Goal: Task Accomplishment & Management: Manage account settings

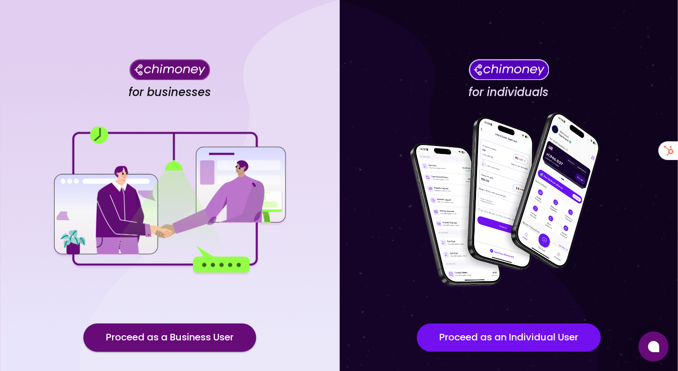
click at [219, 267] on img at bounding box center [169, 201] width 235 height 148
click at [217, 299] on div "for businesses Proceed as a Business User" at bounding box center [169, 213] width 339 height 426
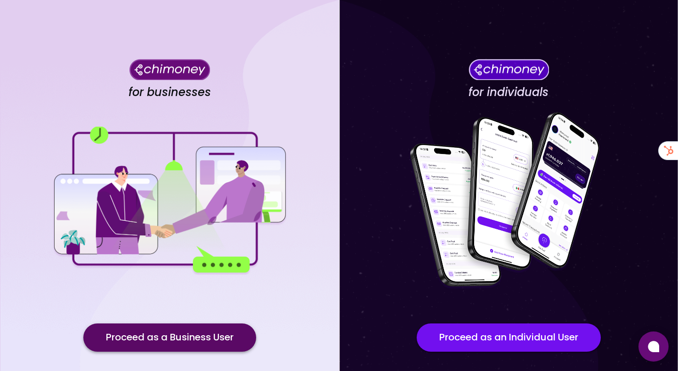
click at [206, 342] on button "Proceed as a Business User" at bounding box center [169, 337] width 173 height 28
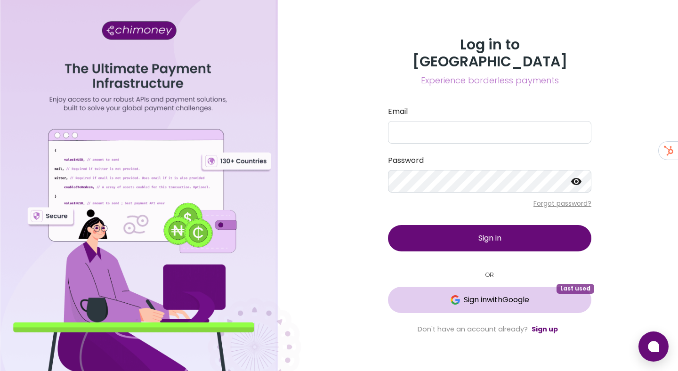
click at [464, 294] on span "Sign in with Google" at bounding box center [496, 299] width 65 height 11
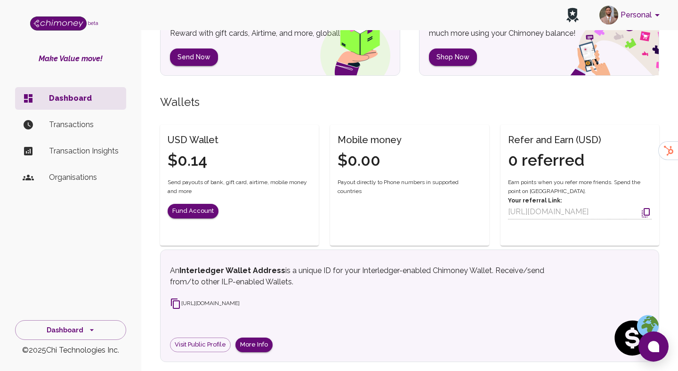
scroll to position [195, 0]
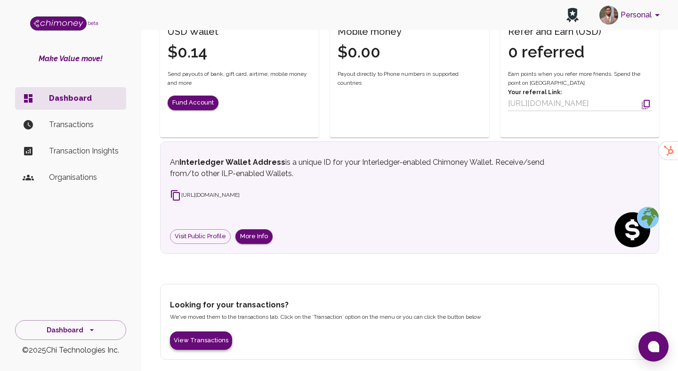
click at [198, 339] on button "View Transactions" at bounding box center [201, 340] width 62 height 18
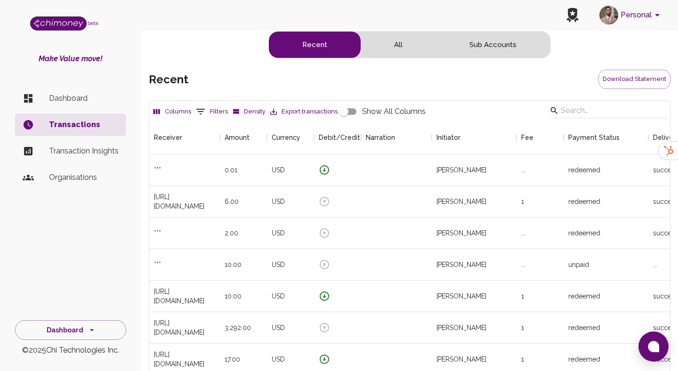
click at [647, 16] on button "Personal" at bounding box center [630, 15] width 71 height 24
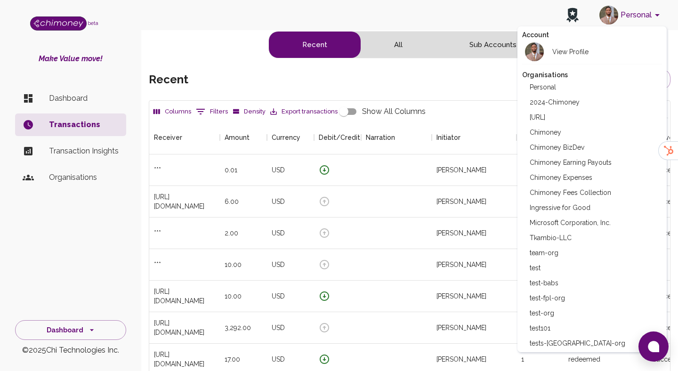
click at [568, 179] on li "Chimoney Expenses" at bounding box center [592, 177] width 140 height 15
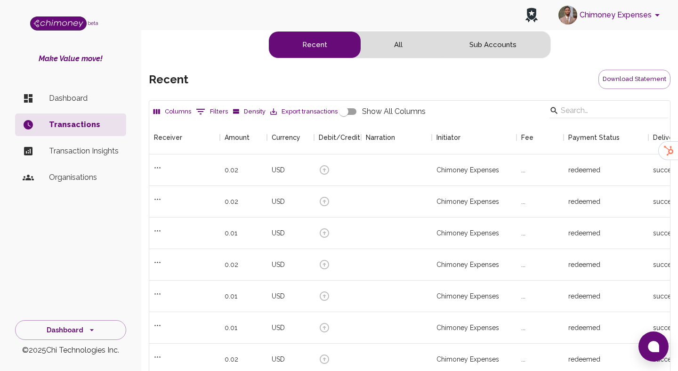
scroll to position [349, 521]
click at [621, 75] on button "Download Statement" at bounding box center [634, 79] width 72 height 19
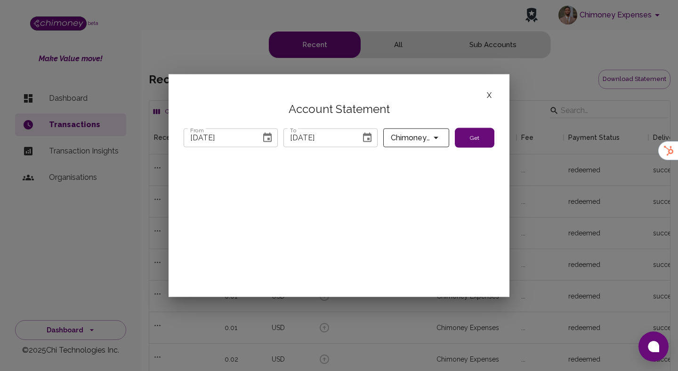
click at [429, 133] on span "Chimoney Expenses" at bounding box center [411, 137] width 40 height 13
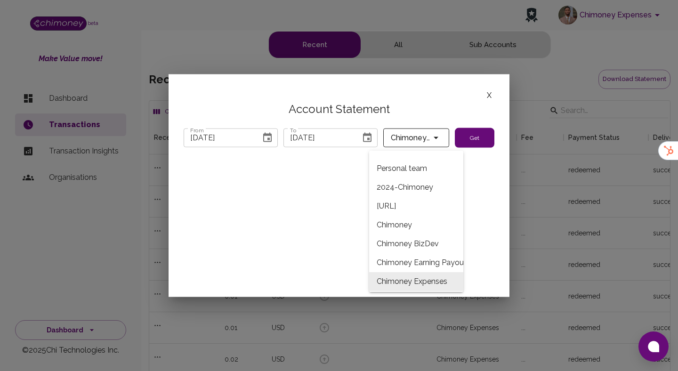
click at [480, 137] on div at bounding box center [339, 185] width 678 height 371
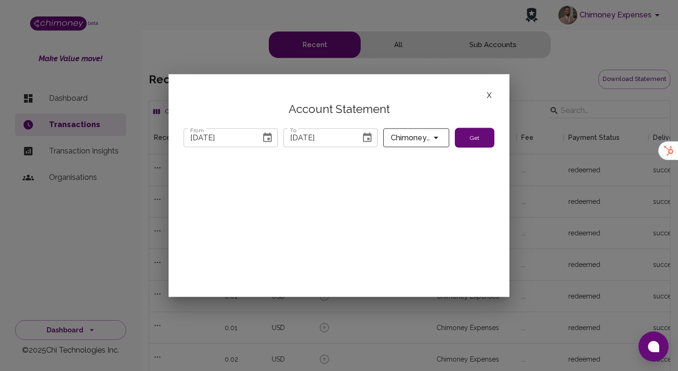
click at [480, 137] on div "Personal team 2024-Chimoney AppRoom.ai Chimoney Chimoney BizDev Chimoney Earnin…" at bounding box center [339, 185] width 678 height 371
click at [460, 134] on button "Get" at bounding box center [475, 138] width 40 height 20
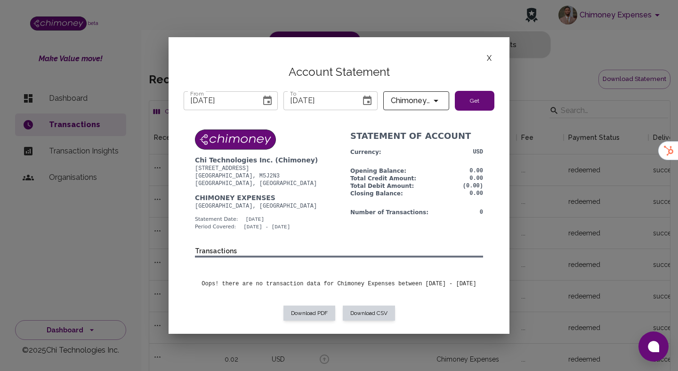
scroll to position [2, 0]
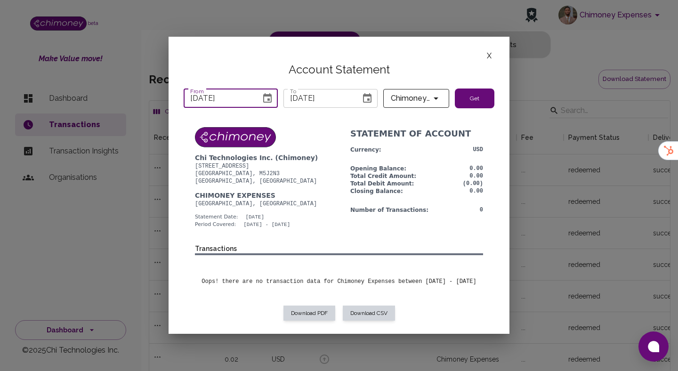
click at [211, 99] on input "07/31/2025" at bounding box center [219, 98] width 71 height 19
click at [273, 91] on button "Choose date, selected date is Jul 31, 2025" at bounding box center [267, 98] width 19 height 19
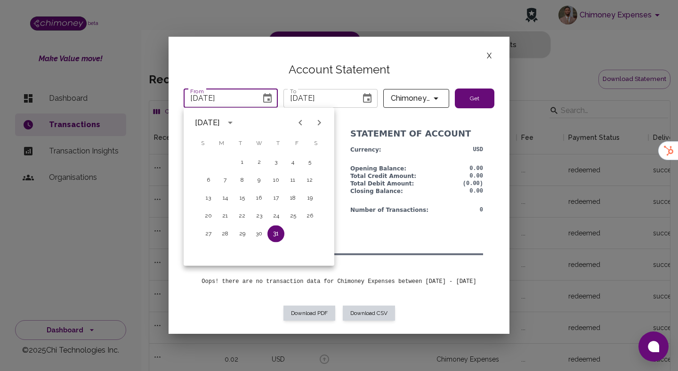
click at [299, 123] on icon "Previous month" at bounding box center [299, 123] width 3 height 6
click at [273, 165] on button "1" at bounding box center [275, 162] width 17 height 17
type input "05/01/2025"
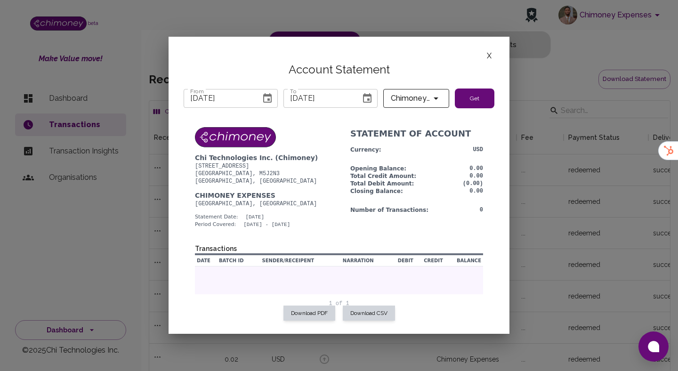
click at [483, 92] on button "Get" at bounding box center [475, 98] width 40 height 20
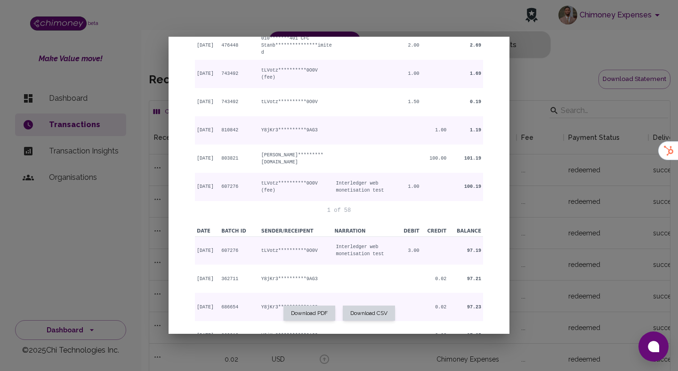
scroll to position [413, 0]
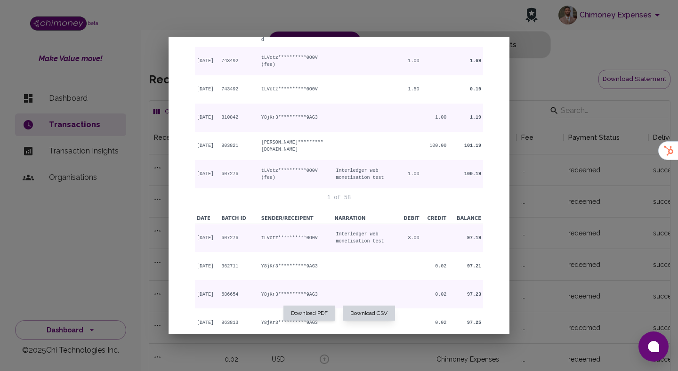
click at [381, 315] on button "Download CSV" at bounding box center [369, 312] width 52 height 15
click at [323, 312] on button "Download PDF" at bounding box center [309, 312] width 52 height 15
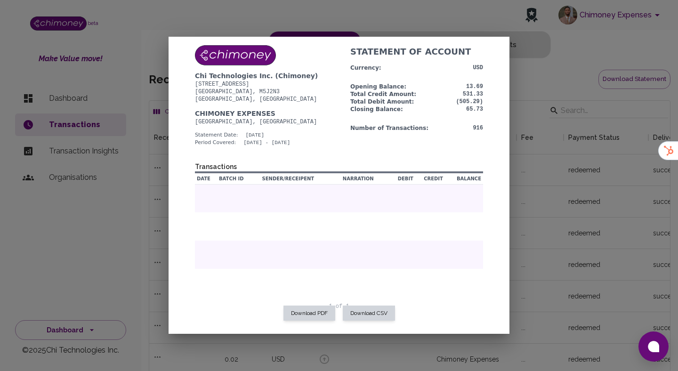
scroll to position [85, 0]
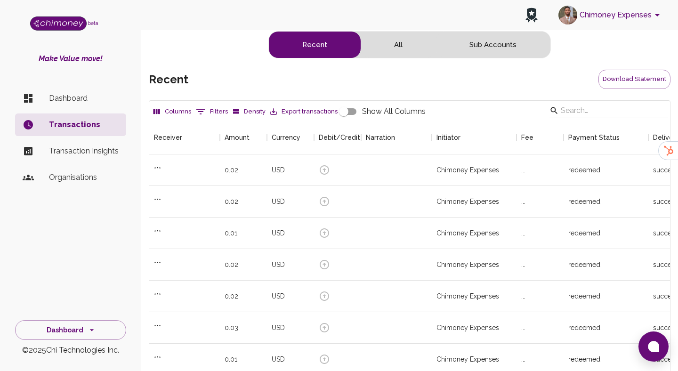
scroll to position [349, 521]
click at [645, 72] on button "Download Statement" at bounding box center [634, 79] width 72 height 19
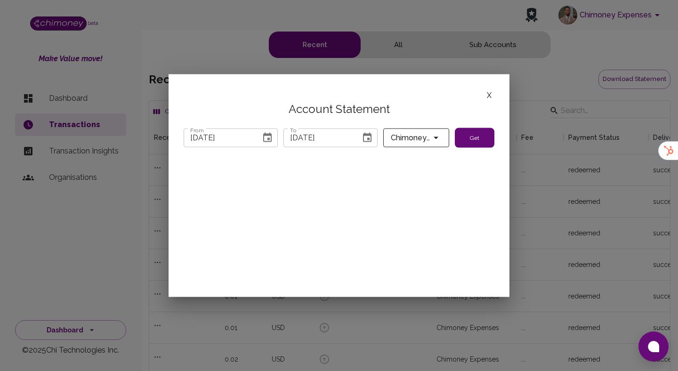
click at [268, 137] on icon "Choose date, selected date is Jul 31, 2025" at bounding box center [267, 136] width 8 height 9
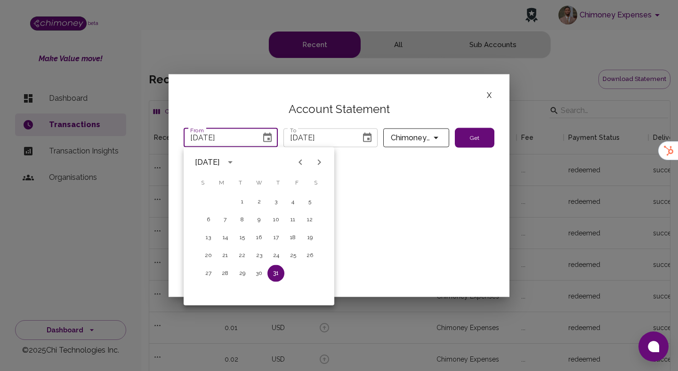
click at [365, 133] on icon "Choose date, selected date is Sep 4, 2025" at bounding box center [367, 136] width 8 height 9
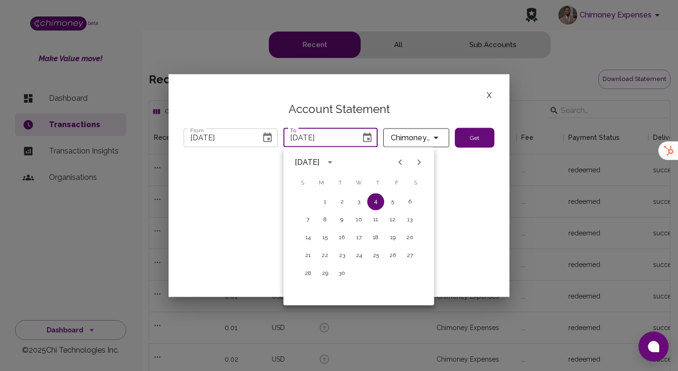
click at [410, 160] on button "Next month" at bounding box center [419, 162] width 19 height 19
click at [399, 161] on icon "Previous month" at bounding box center [399, 162] width 11 height 11
click at [306, 289] on button "31" at bounding box center [307, 291] width 17 height 17
type input "08/31/2025"
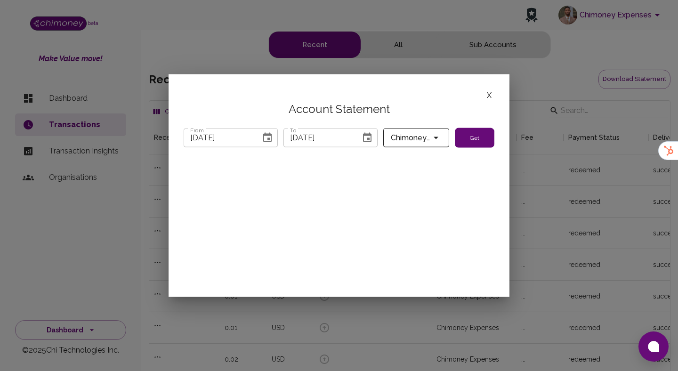
click at [265, 139] on icon "Choose date, selected date is Jul 31, 2025" at bounding box center [267, 137] width 11 height 11
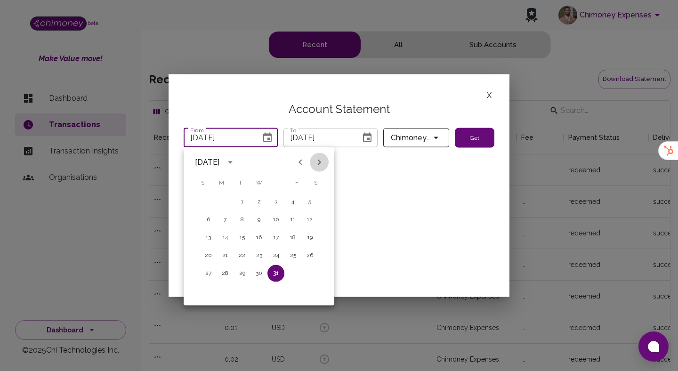
click at [319, 157] on icon "Next month" at bounding box center [318, 162] width 11 height 11
click at [289, 200] on button "1" at bounding box center [292, 201] width 17 height 17
type input "08/01/2025"
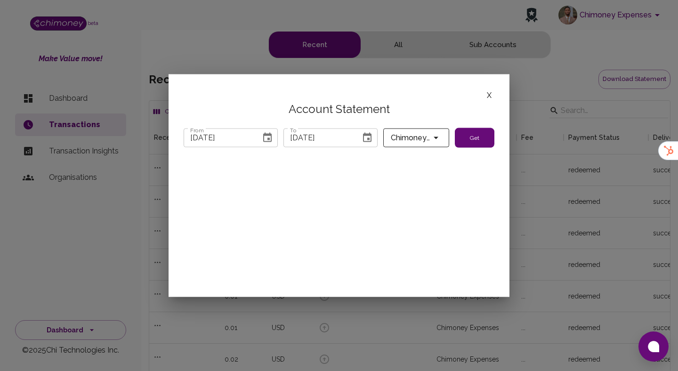
click at [478, 131] on button "Get" at bounding box center [475, 138] width 40 height 20
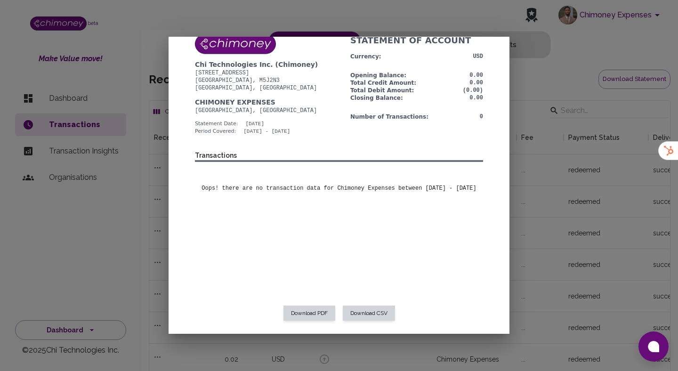
scroll to position [98, 0]
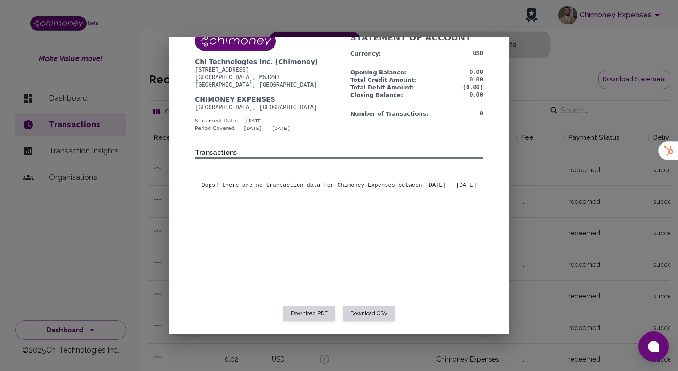
click at [577, 205] on div at bounding box center [339, 185] width 678 height 371
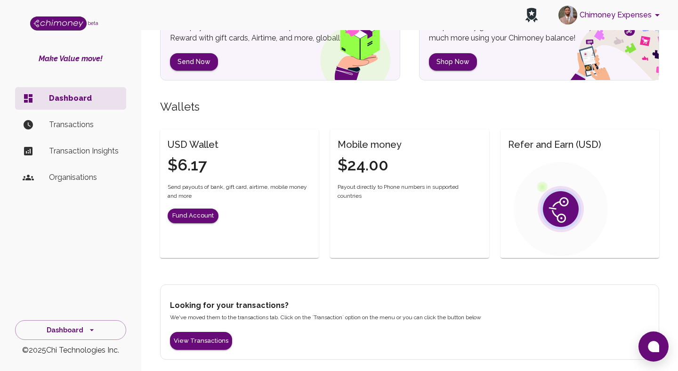
scroll to position [82, 0]
click at [98, 117] on li "Transactions" at bounding box center [70, 124] width 111 height 23
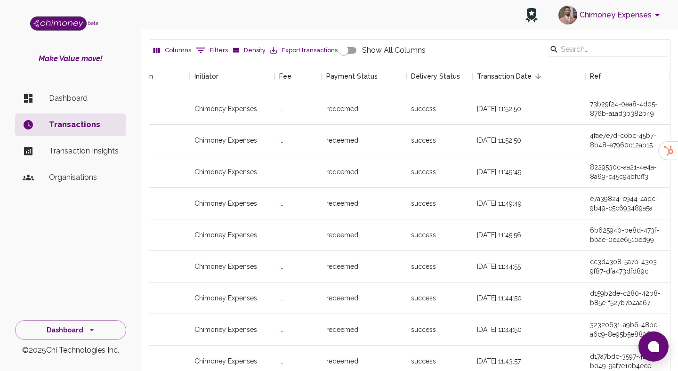
scroll to position [179, 0]
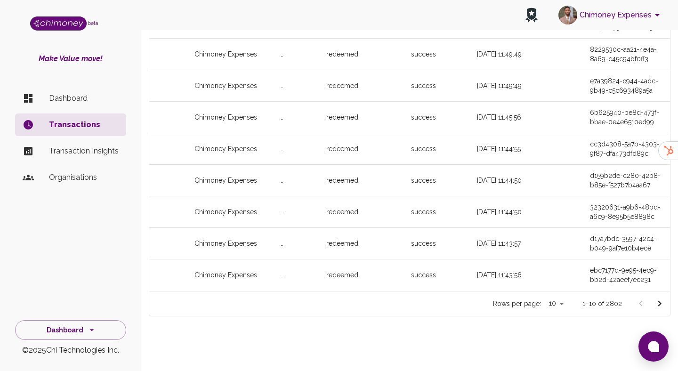
click at [650, 301] on button "Go to next page" at bounding box center [659, 303] width 19 height 19
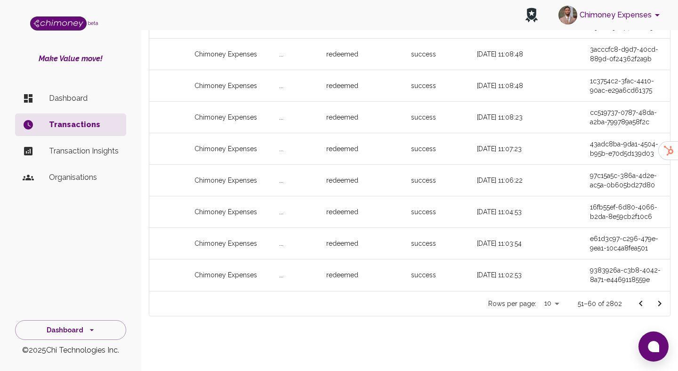
click at [650, 301] on button "Go to next page" at bounding box center [659, 303] width 19 height 19
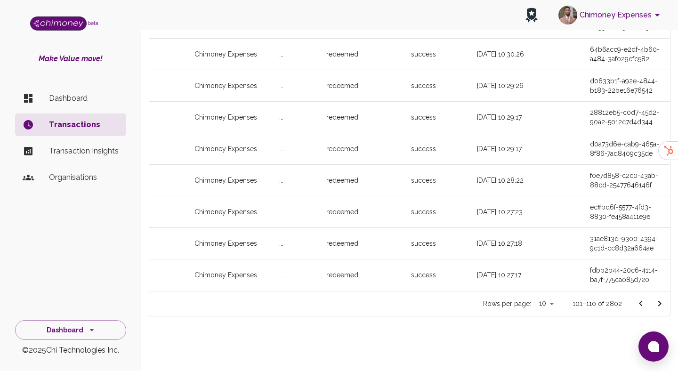
click at [650, 301] on button "Go to next page" at bounding box center [659, 303] width 19 height 19
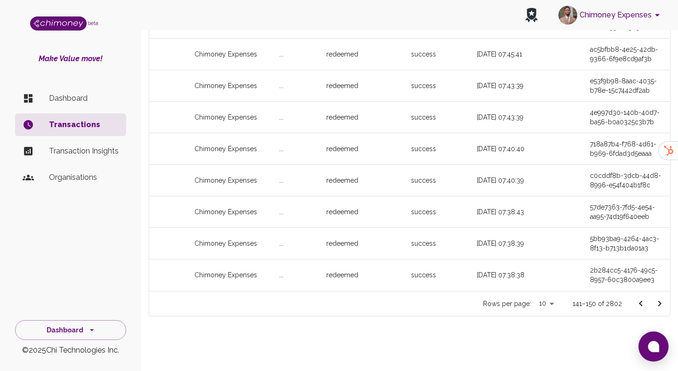
click at [650, 301] on button "Go to next page" at bounding box center [659, 303] width 19 height 19
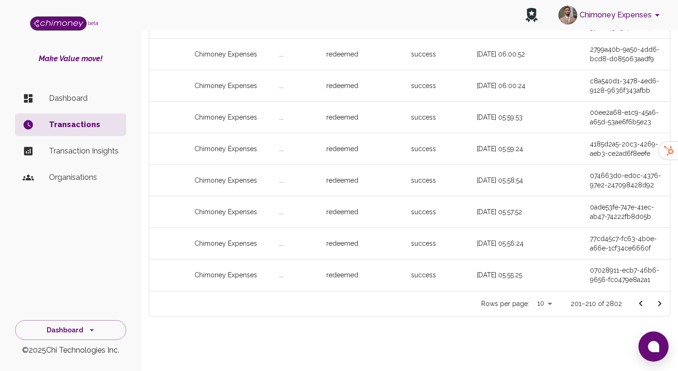
click at [650, 301] on button "Go to next page" at bounding box center [659, 303] width 19 height 19
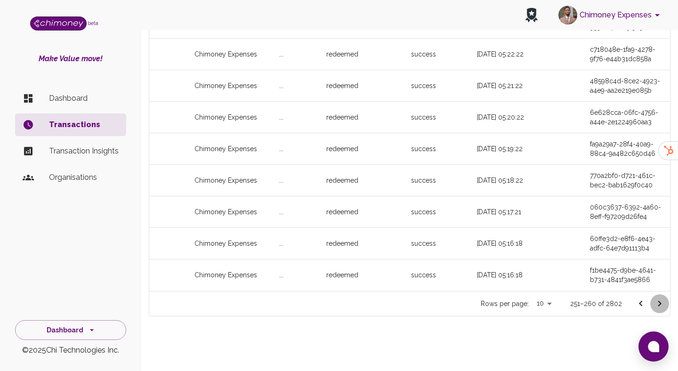
click at [650, 301] on button "Go to next page" at bounding box center [659, 303] width 19 height 19
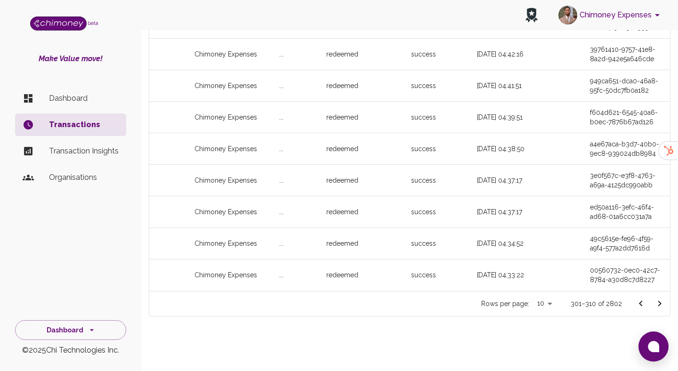
click at [650, 301] on button "Go to next page" at bounding box center [659, 303] width 19 height 19
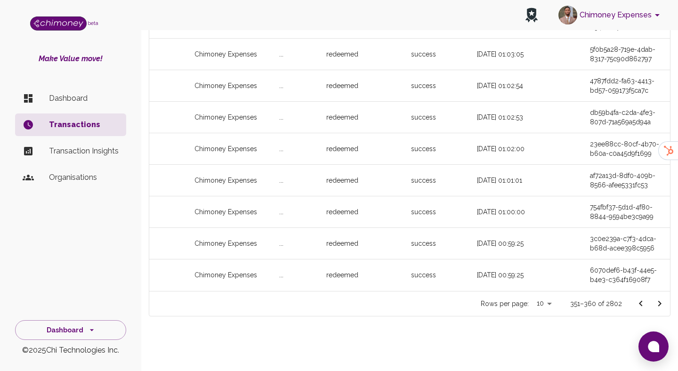
click at [650, 301] on button "Go to next page" at bounding box center [659, 303] width 19 height 19
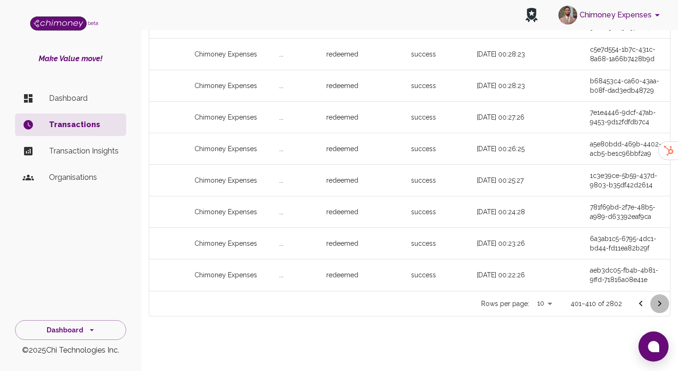
click at [650, 301] on button "Go to next page" at bounding box center [659, 303] width 19 height 19
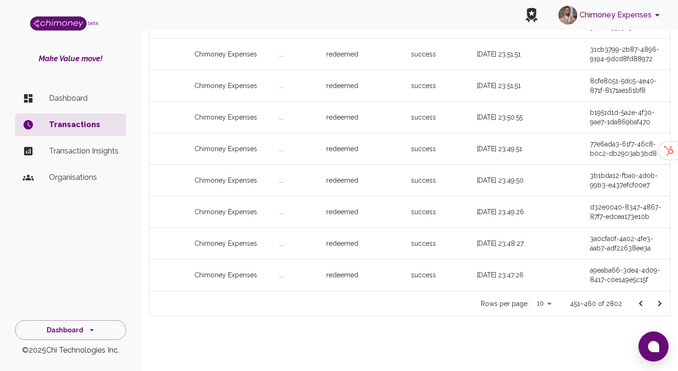
click at [650, 301] on button "Go to next page" at bounding box center [659, 303] width 19 height 19
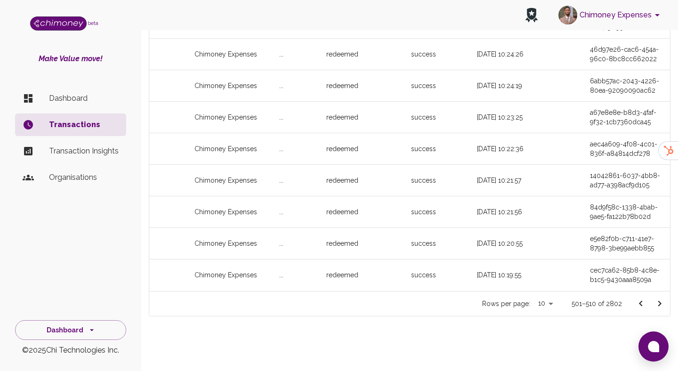
click at [650, 301] on button "Go to next page" at bounding box center [659, 303] width 19 height 19
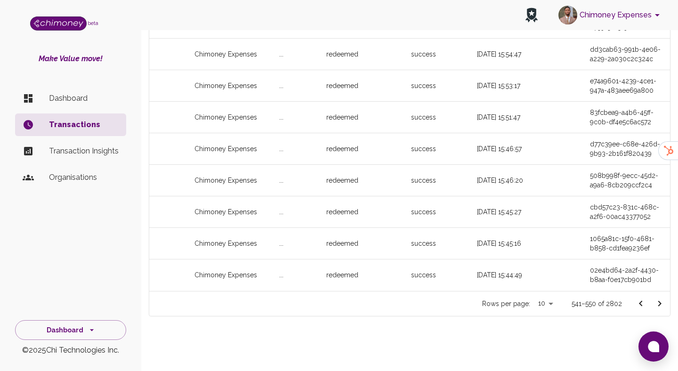
click at [650, 301] on button "Go to next page" at bounding box center [659, 303] width 19 height 19
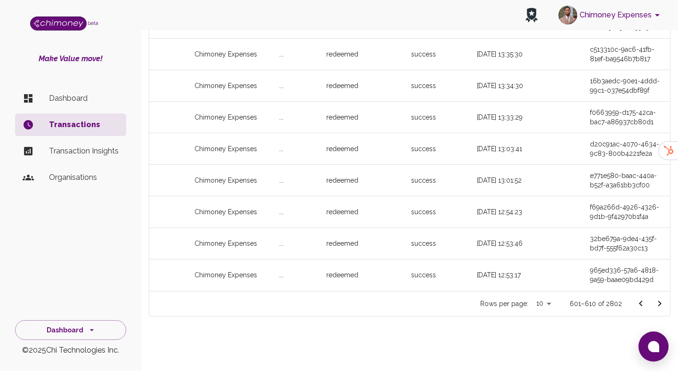
click at [650, 301] on button "Go to next page" at bounding box center [659, 303] width 19 height 19
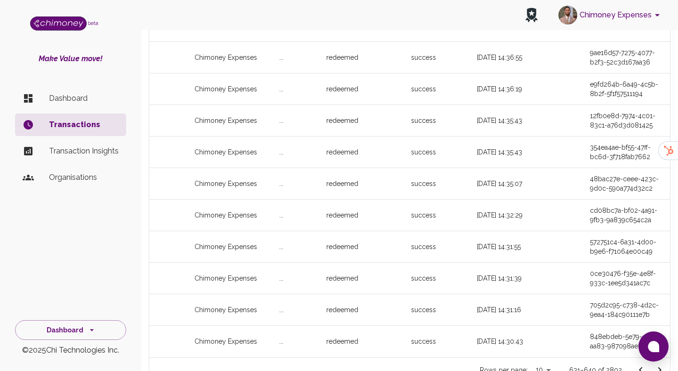
scroll to position [0, 0]
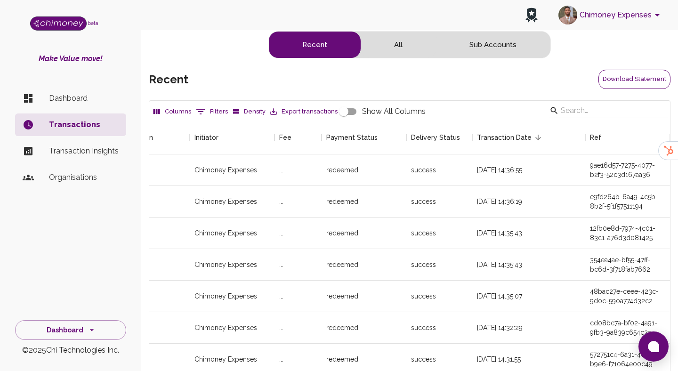
click at [630, 83] on button "Download Statement" at bounding box center [634, 79] width 72 height 19
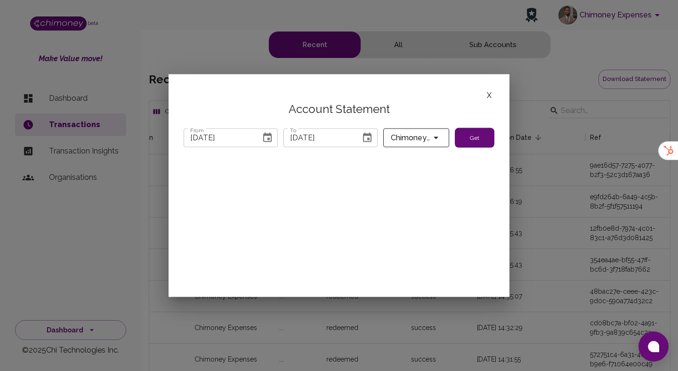
click at [262, 136] on icon "Choose date, selected date is Jul 31, 2025" at bounding box center [267, 137] width 11 height 11
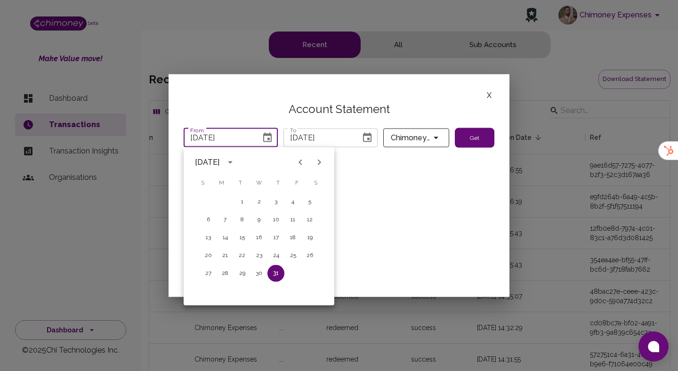
click at [319, 155] on button "Next month" at bounding box center [319, 162] width 19 height 19
click at [295, 157] on icon "Previous month" at bounding box center [300, 162] width 11 height 11
click at [289, 196] on button "1" at bounding box center [292, 201] width 17 height 17
type input "08/01/2025"
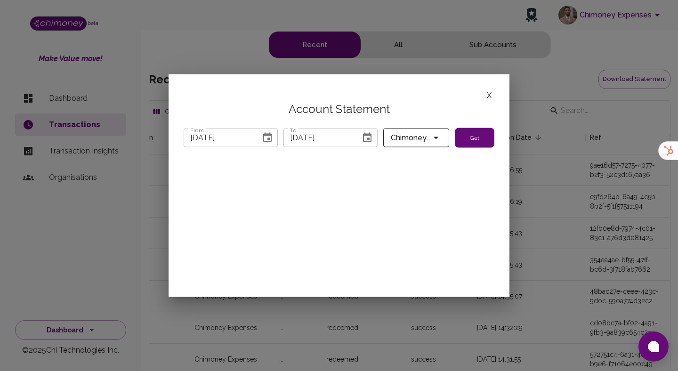
click at [368, 138] on icon "Choose date, selected date is Sep 4, 2025" at bounding box center [367, 136] width 8 height 9
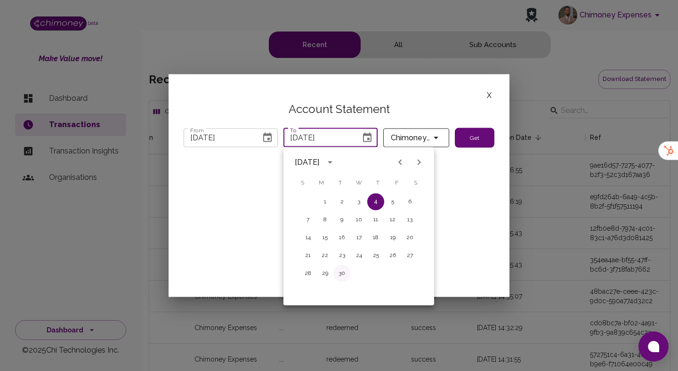
click at [342, 271] on button "30" at bounding box center [341, 273] width 17 height 17
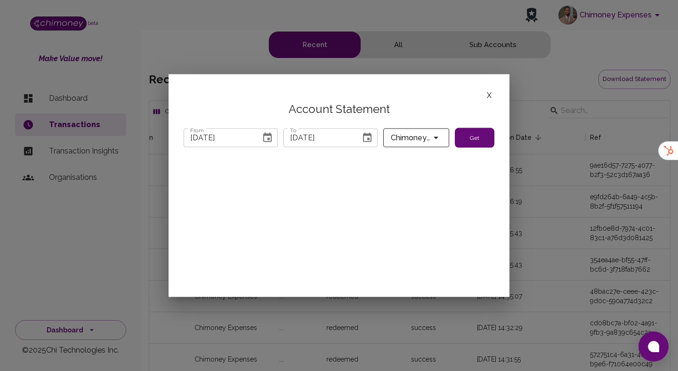
click at [377, 138] on div "09/30/2025 To" at bounding box center [330, 137] width 94 height 19
click at [368, 136] on icon "Choose date, selected date is Sep 30, 2025" at bounding box center [366, 137] width 11 height 11
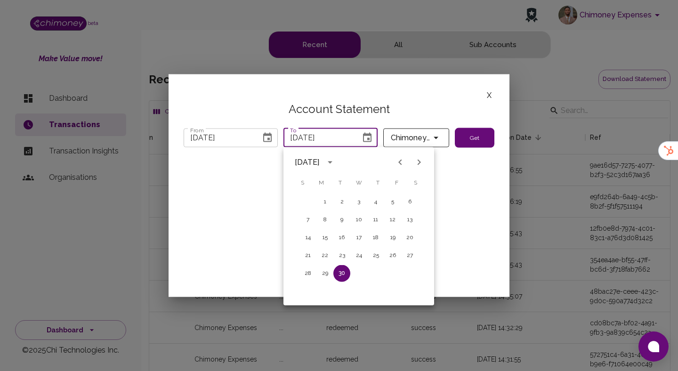
click at [393, 159] on button "Previous month" at bounding box center [400, 162] width 19 height 19
click at [312, 289] on button "31" at bounding box center [307, 291] width 17 height 17
type input "08/31/2025"
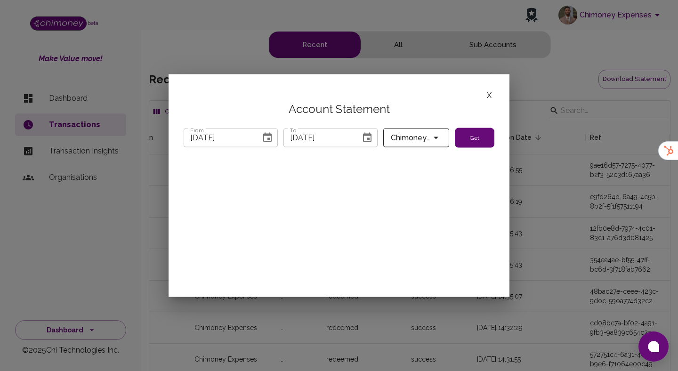
click at [486, 139] on button "Get" at bounding box center [475, 138] width 40 height 20
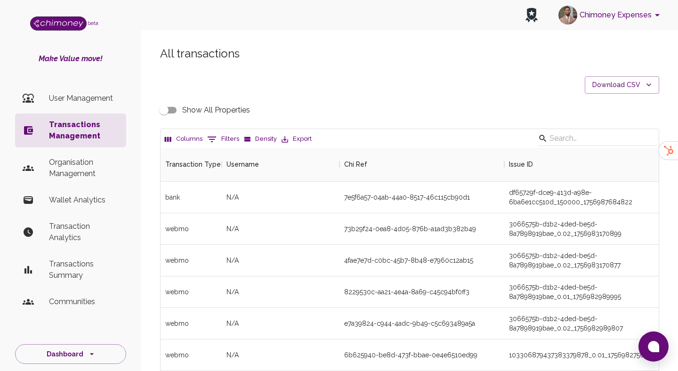
scroll to position [349, 498]
click at [221, 138] on button "0 Filters" at bounding box center [223, 139] width 37 height 15
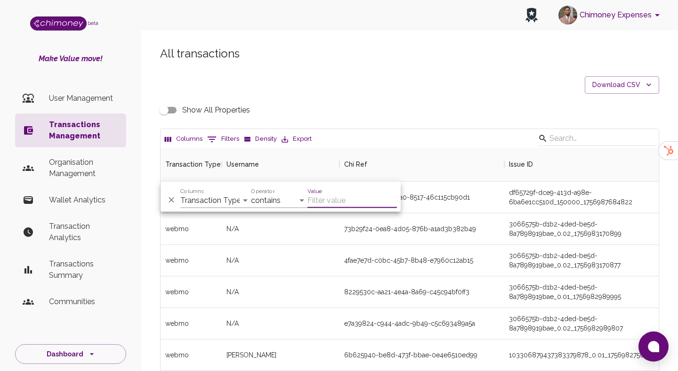
click at [76, 93] on p "User Management" at bounding box center [84, 98] width 70 height 11
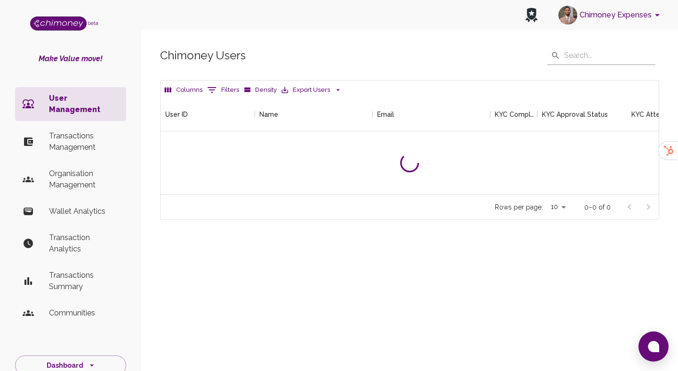
scroll to position [97, 498]
click at [69, 136] on p "Transactions Management" at bounding box center [84, 141] width 70 height 23
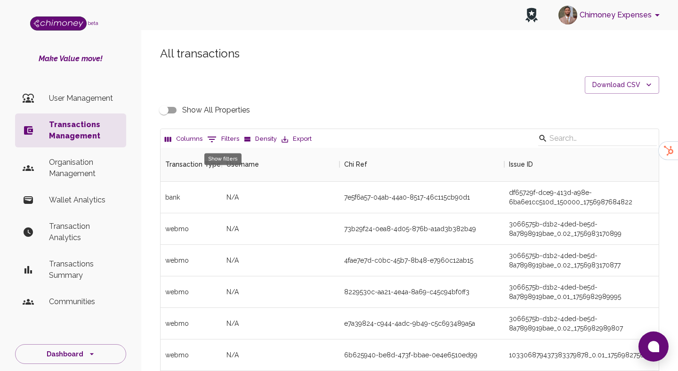
scroll to position [349, 498]
click at [220, 139] on button "0 Filters" at bounding box center [223, 139] width 37 height 15
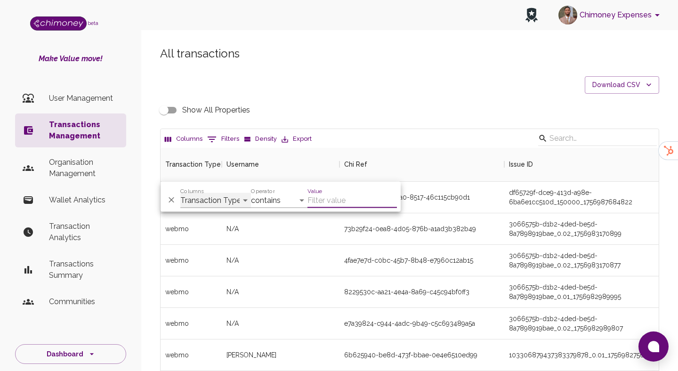
click at [225, 201] on select "Transaction Type Username Chi Ref Issue ID Value Amount Currency Fee ($) FX Rat…" at bounding box center [215, 200] width 71 height 15
select select "email"
click at [180, 193] on select "Transaction Type Username Chi Ref Issue ID Value Amount Currency Fee ($) FX Rat…" at bounding box center [215, 200] width 71 height 15
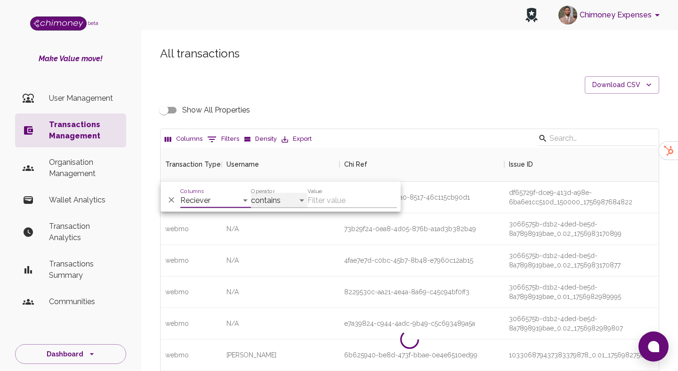
click at [279, 203] on select "contains equals starts with ends with is empty is not empty is any of" at bounding box center [279, 200] width 56 height 15
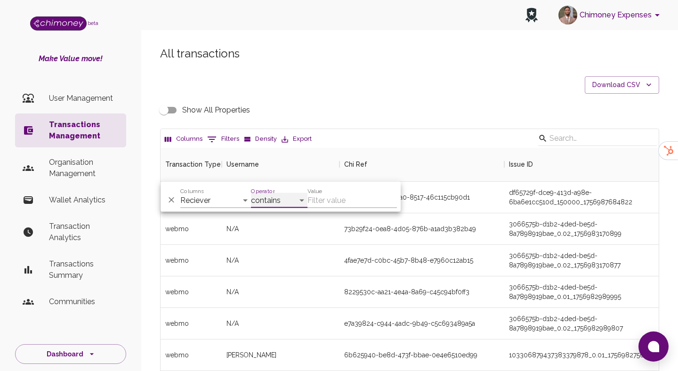
select select "equals"
click at [251, 193] on select "contains equals starts with ends with is empty is not empty is any of" at bounding box center [279, 200] width 56 height 15
click at [329, 199] on input "Value" at bounding box center [351, 200] width 89 height 15
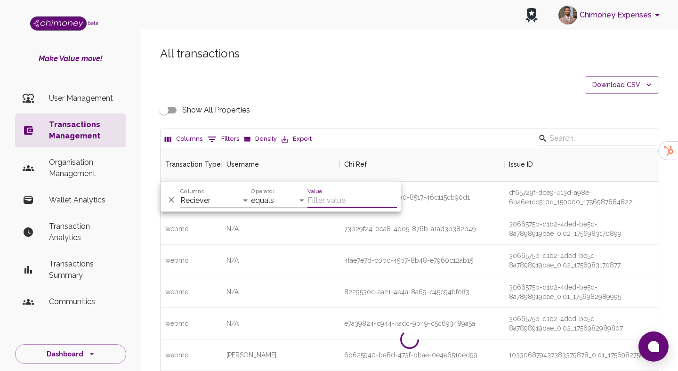
paste input "veronverona5@gmail.com"
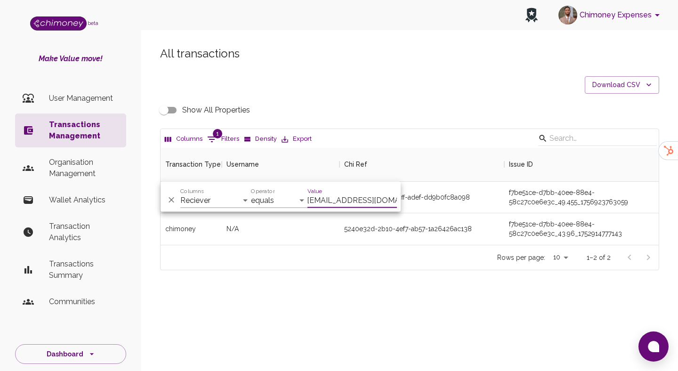
scroll to position [97, 498]
type input "veronverona5@gmail.com"
click at [412, 225] on div "5240e32d-2b10-4ef7-ab57-1a26426ac138" at bounding box center [408, 228] width 128 height 9
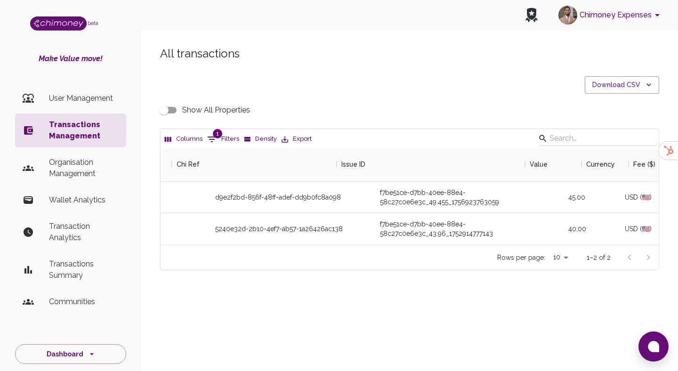
scroll to position [0, 44]
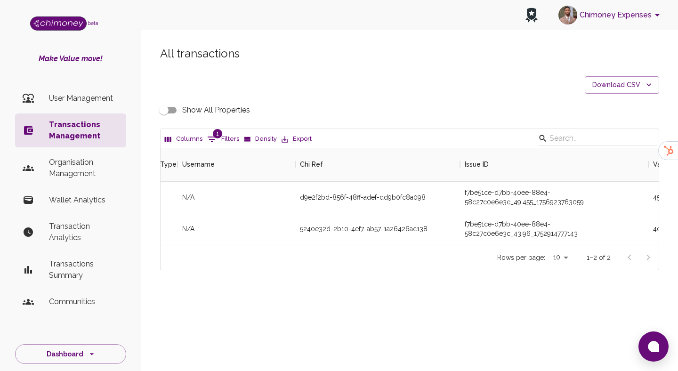
click at [170, 116] on input "Show All Properties" at bounding box center [164, 110] width 54 height 18
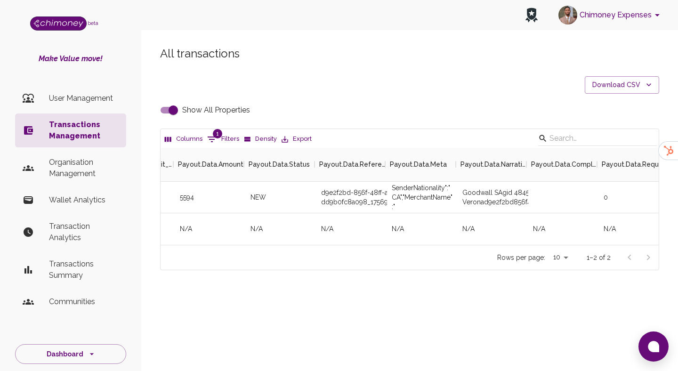
scroll to position [0, 2529]
click at [358, 199] on div "d9e2f2bd-856f-48ff-adef-dd9b0fc8a098_1756924293398" at bounding box center [349, 198] width 71 height 32
copy div "d9e2f2bd-856f-48ff-adef-dd9b0fc8a098_1756924293398"
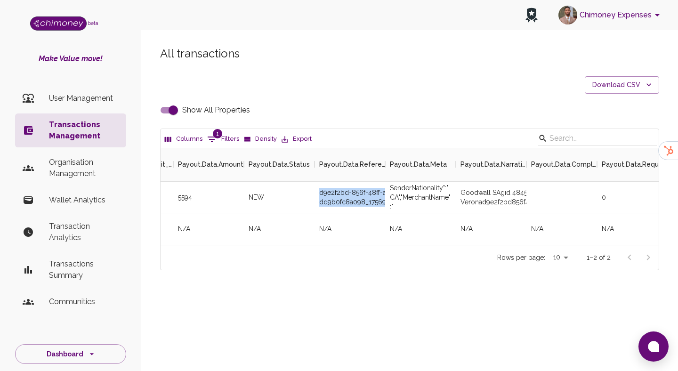
click at [172, 104] on input "Show All Properties" at bounding box center [173, 110] width 54 height 18
checkbox input "false"
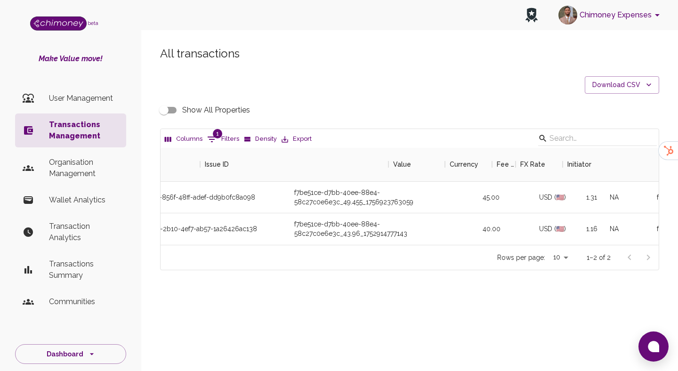
scroll to position [0, 339]
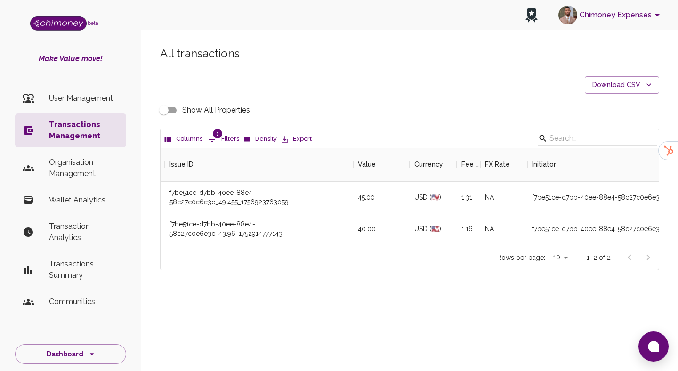
click at [217, 138] on button "1 Filters" at bounding box center [223, 139] width 37 height 15
select select "email"
select select "equals"
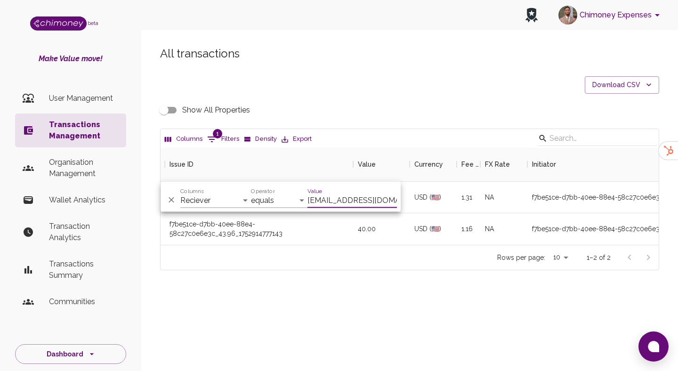
scroll to position [0, 0]
click at [213, 196] on select "Transaction Type Username Chi Ref Issue ID Value Amount Currency Fee ($) FX Rat…" at bounding box center [215, 200] width 71 height 15
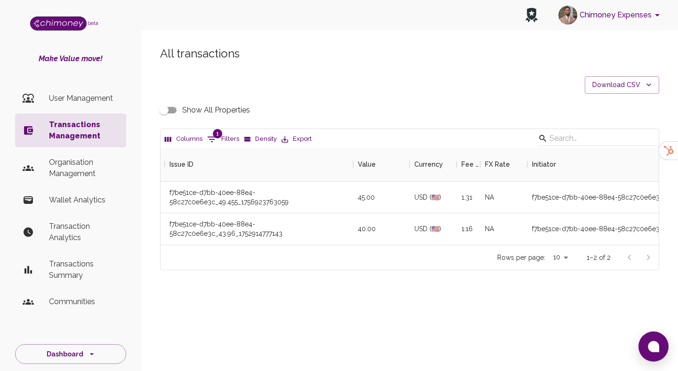
click at [219, 136] on span "1" at bounding box center [217, 133] width 9 height 9
select select "email"
select select "equals"
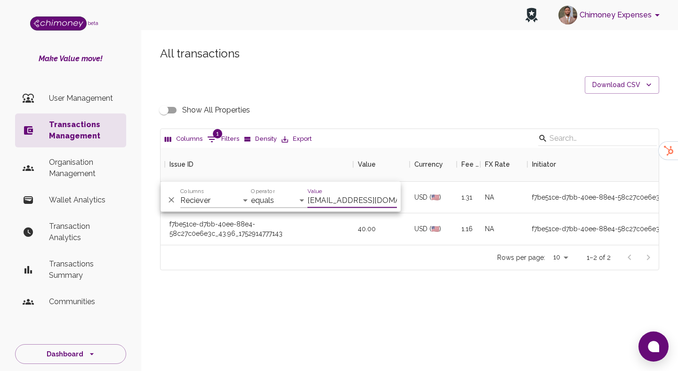
scroll to position [0, 0]
click at [339, 198] on input "veronverona5@gmail.com" at bounding box center [351, 200] width 89 height 15
type input "v"
type input "owamsigabi9@gmail.com"
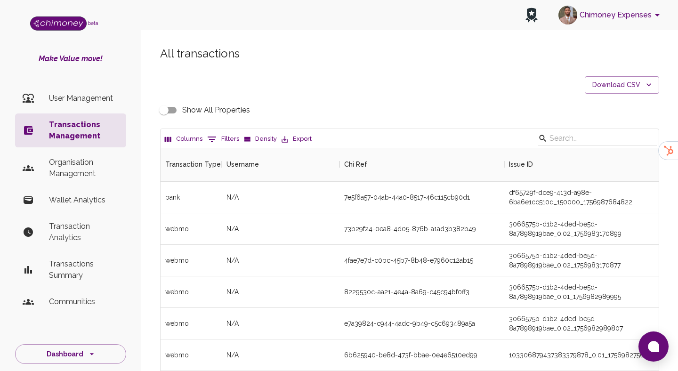
scroll to position [349, 498]
click at [227, 132] on button "0 Filters" at bounding box center [223, 139] width 37 height 15
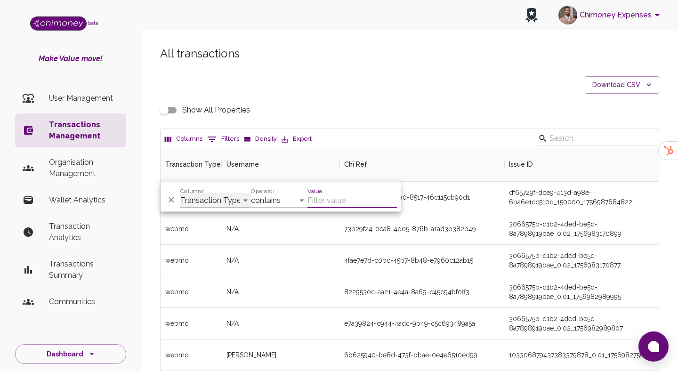
click at [217, 200] on select "Transaction Type Username Chi Ref Issue ID Value Amount Currency Fee ($) FX Rat…" at bounding box center [215, 200] width 71 height 15
select select "email"
click at [180, 193] on select "Transaction Type Username Chi Ref Issue ID Value Amount Currency Fee ($) FX Rat…" at bounding box center [215, 200] width 71 height 15
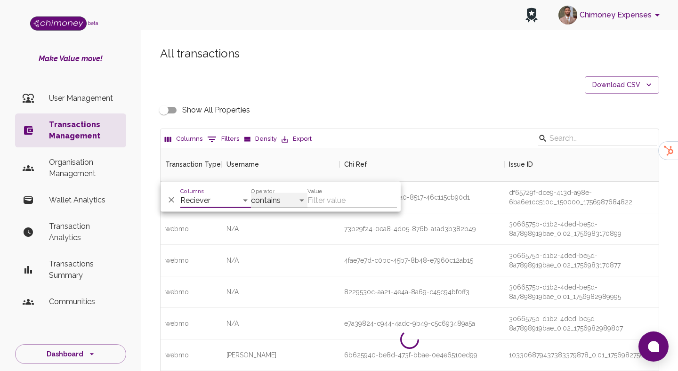
click at [289, 199] on select "contains equals starts with ends with is empty is not empty is any of" at bounding box center [279, 200] width 56 height 15
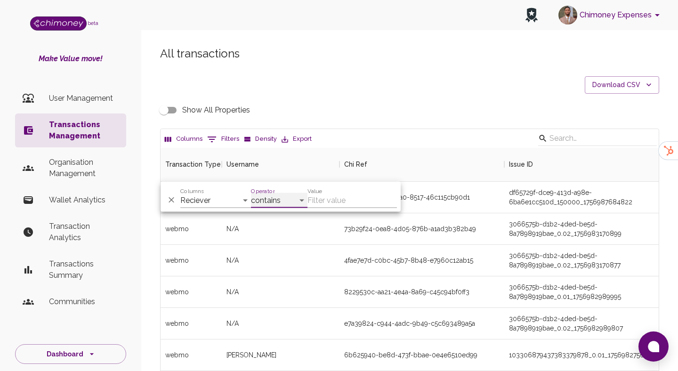
select select "equals"
click at [251, 193] on select "contains equals starts with ends with is empty is not empty is any of" at bounding box center [279, 200] width 56 height 15
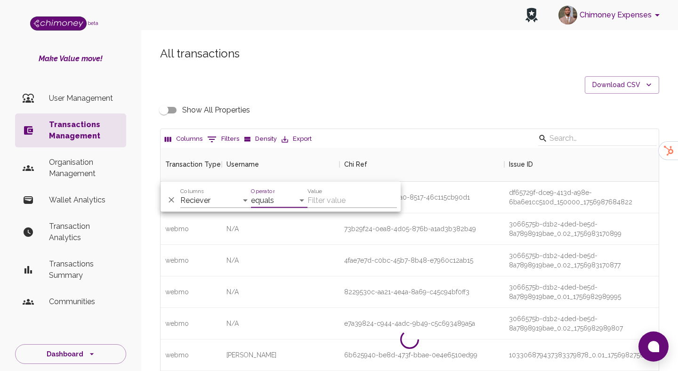
click at [349, 193] on input "Value" at bounding box center [351, 200] width 89 height 15
paste input "[EMAIL_ADDRESS][DOMAIN_NAME]"
click at [349, 193] on input "[EMAIL_ADDRESS][DOMAIN_NAME]" at bounding box center [351, 200] width 89 height 15
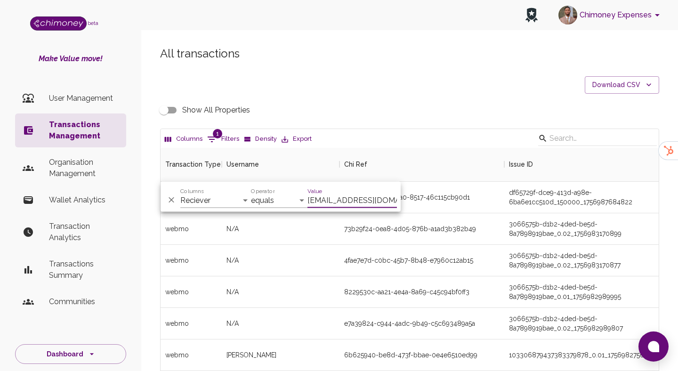
click at [307, 201] on input "[EMAIL_ADDRESS][DOMAIN_NAME]" at bounding box center [351, 200] width 89 height 15
click at [341, 198] on input "[EMAIL_ADDRESS][DOMAIN_NAME]" at bounding box center [351, 200] width 89 height 15
paste input "aliraza292675"
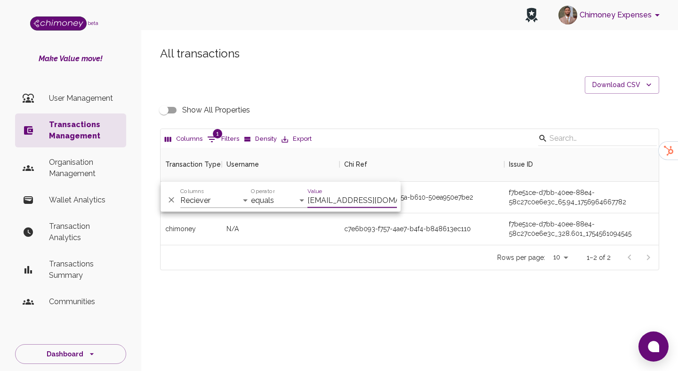
scroll to position [97, 498]
type input "[EMAIL_ADDRESS][DOMAIN_NAME]"
click at [383, 249] on div "Rows per page: 10 10 1–2 of 2" at bounding box center [410, 257] width 498 height 25
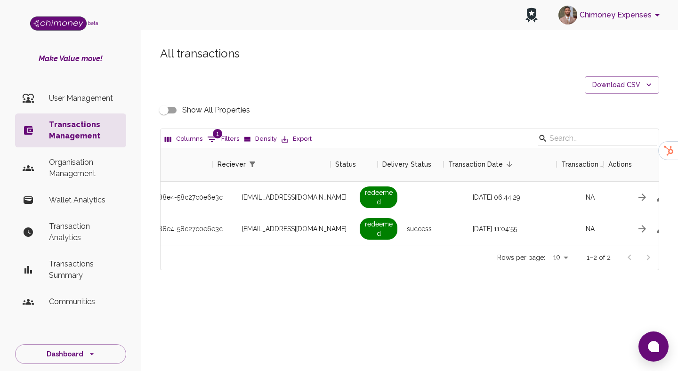
scroll to position [0, 843]
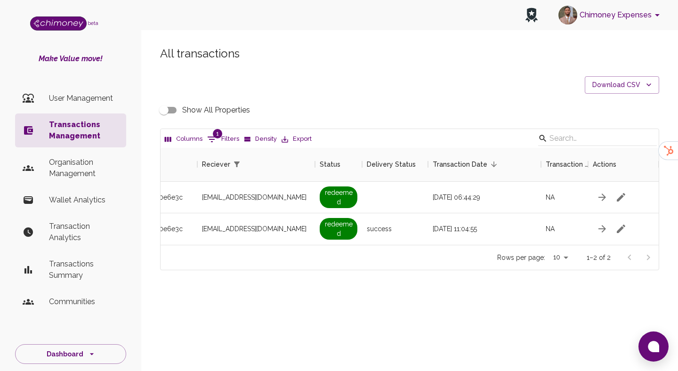
click at [157, 111] on input "Show All Properties" at bounding box center [164, 110] width 54 height 18
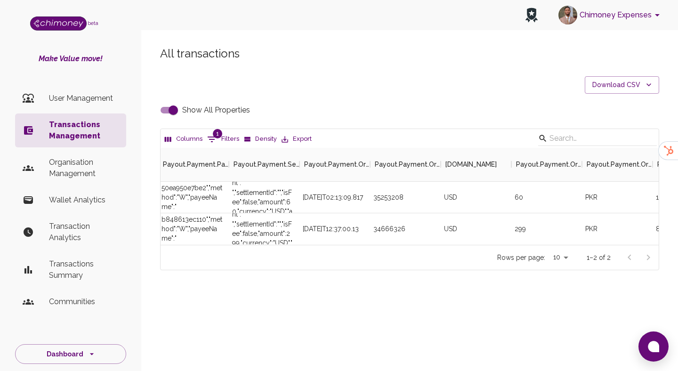
scroll to position [0, 2260]
click at [407, 199] on div "35253208" at bounding box center [406, 198] width 71 height 32
copy div "35253208"
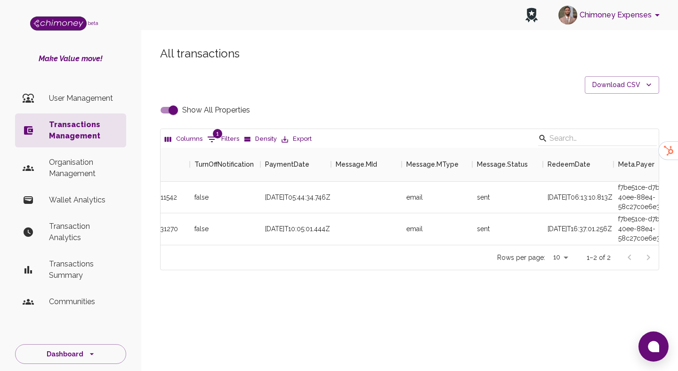
click at [173, 112] on input "Show All Properties" at bounding box center [173, 110] width 54 height 18
checkbox input "false"
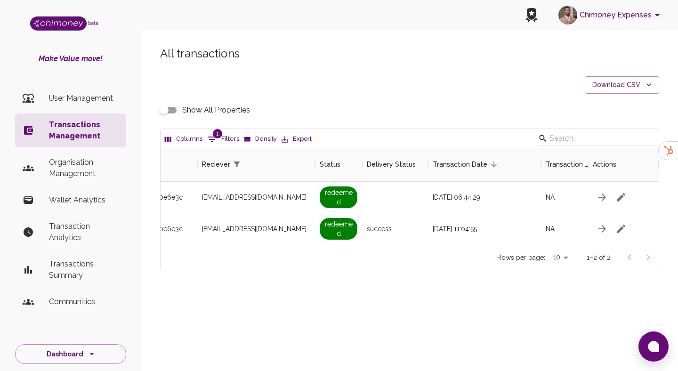
scroll to position [0, 820]
click at [92, 107] on li "User Management" at bounding box center [70, 98] width 111 height 23
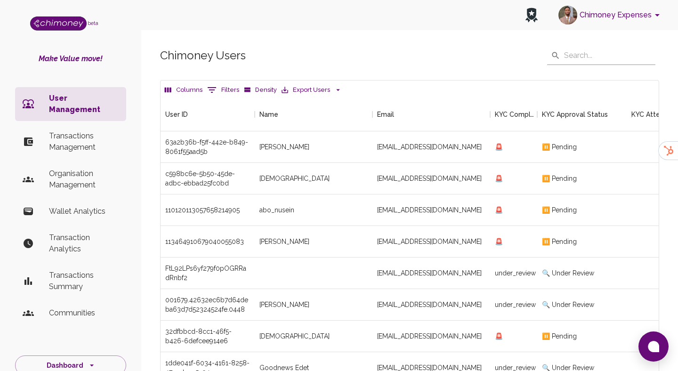
scroll to position [349, 498]
click at [221, 80] on div "Columns 0 Filters Density Export Users" at bounding box center [410, 88] width 498 height 17
click at [215, 101] on div "User ID" at bounding box center [202, 114] width 75 height 34
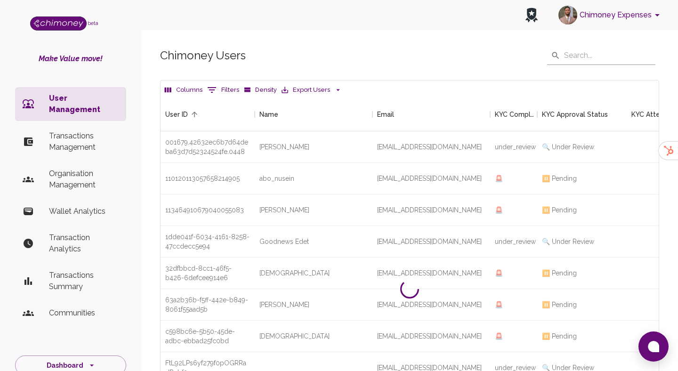
click at [218, 95] on button "0 Filters" at bounding box center [223, 89] width 37 height 15
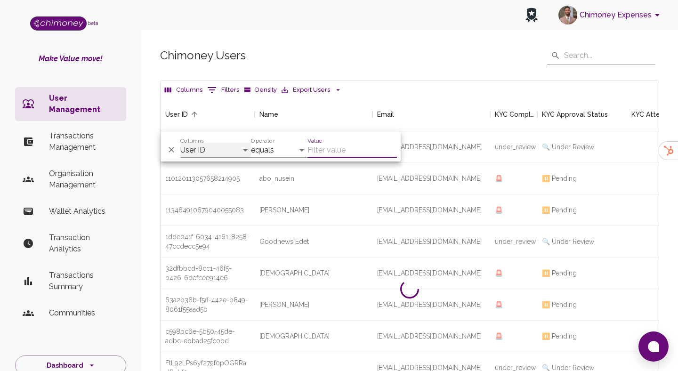
click at [209, 146] on select "User ID Name Email KYC Completed KYC Approval Status KYC Attempts Join date Upd…" at bounding box center [215, 150] width 71 height 15
click at [340, 147] on input "Value" at bounding box center [351, 150] width 89 height 15
type input "x"
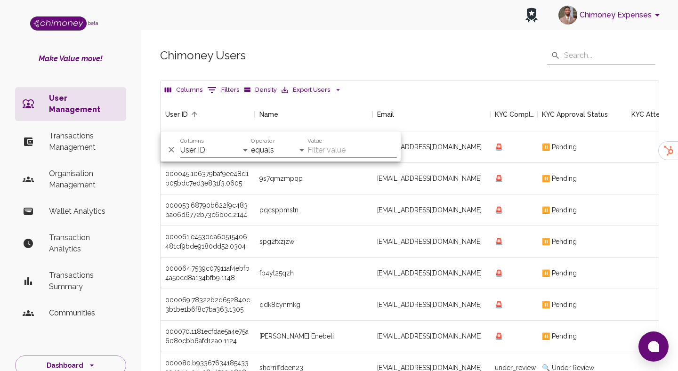
click at [332, 152] on input "Value" at bounding box center [351, 150] width 89 height 15
paste input "[EMAIL_ADDRESS][DOMAIN_NAME]"
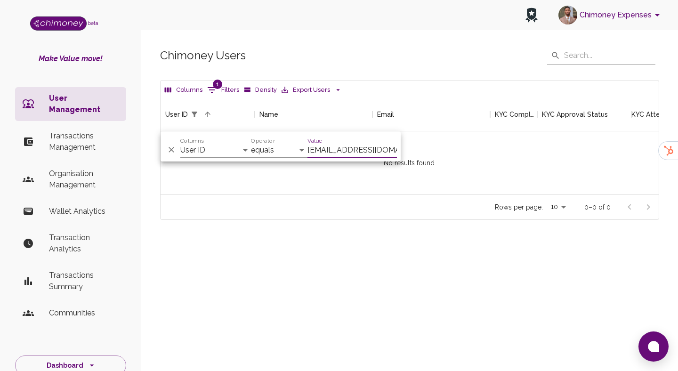
scroll to position [97, 498]
type input "[EMAIL_ADDRESS][DOMAIN_NAME]"
click at [230, 146] on select "User ID Name Email KYC Completed KYC Approval Status KYC Attempts Join date Upd…" at bounding box center [215, 150] width 71 height 15
select select "email"
click at [180, 143] on select "User ID Name Email KYC Completed KYC Approval Status KYC Attempts Join date Upd…" at bounding box center [215, 150] width 71 height 15
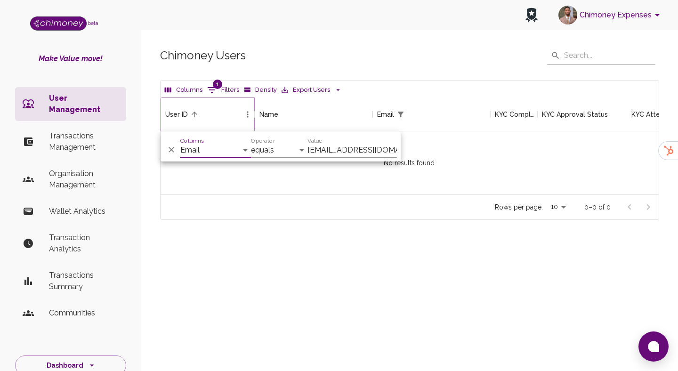
click at [191, 112] on icon "Sort" at bounding box center [194, 114] width 8 height 8
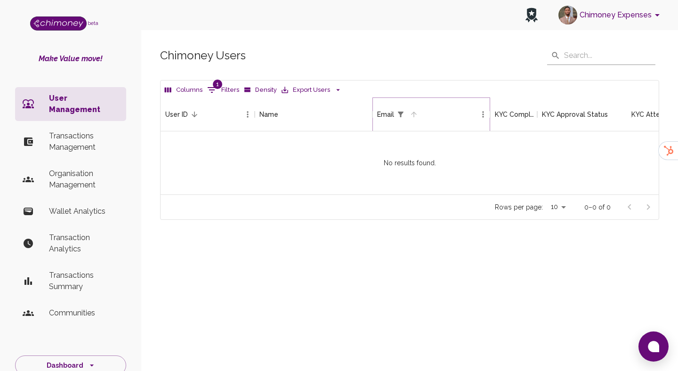
click at [417, 119] on button "Sort" at bounding box center [413, 114] width 13 height 13
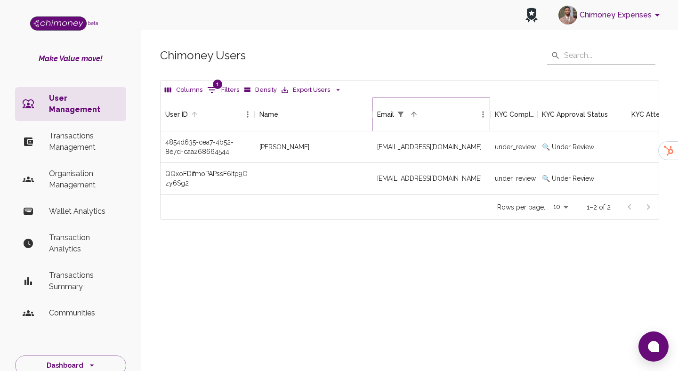
click at [417, 119] on button "Sort" at bounding box center [413, 114] width 13 height 13
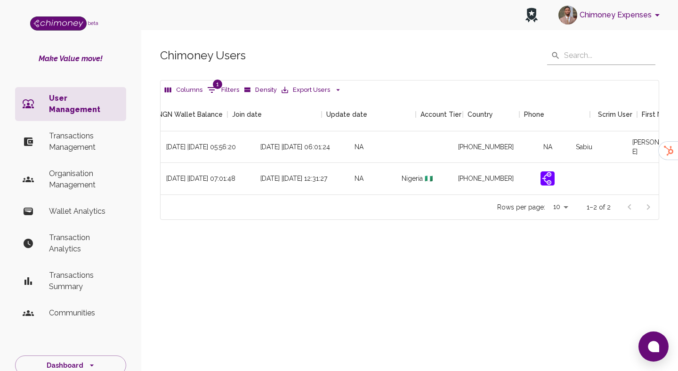
scroll to position [0, 1112]
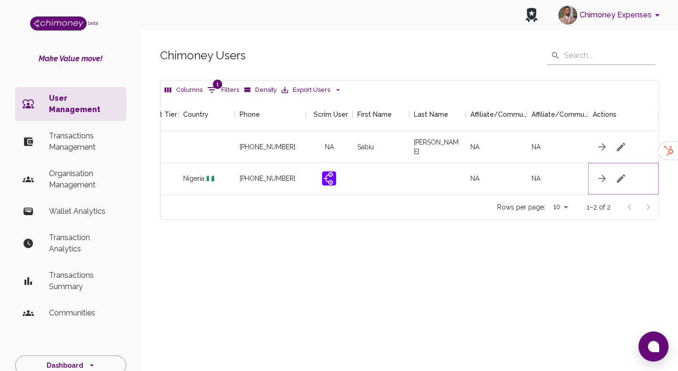
click at [624, 180] on icon "button" at bounding box center [620, 178] width 11 height 11
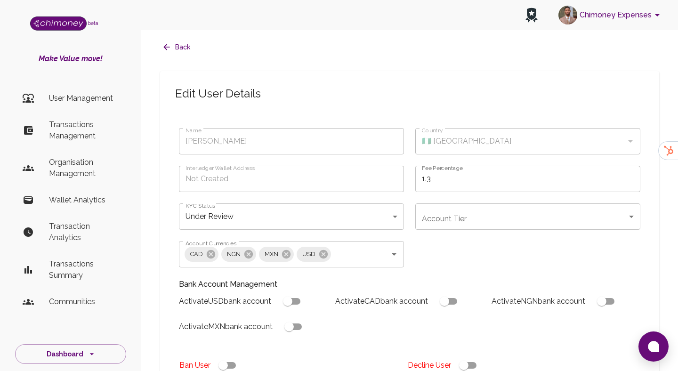
type input "[PERSON_NAME]"
type input "🇳🇬 [GEOGRAPHIC_DATA]"
type input "under_review"
checkbox input "true"
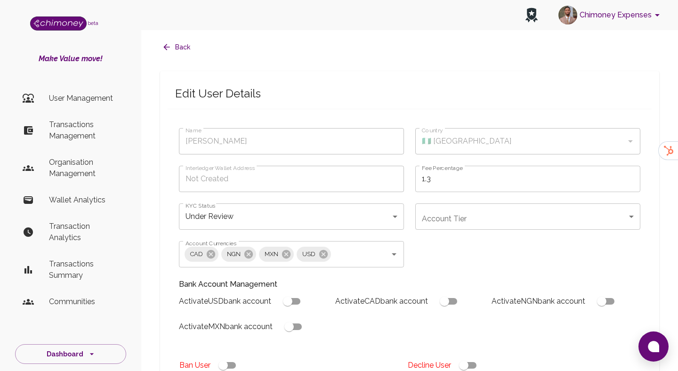
checkbox input "true"
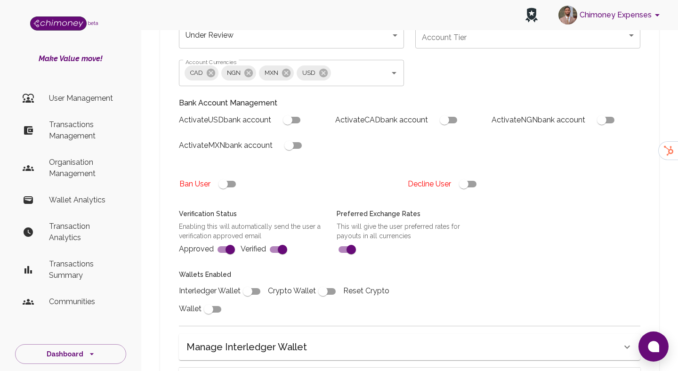
scroll to position [203, 0]
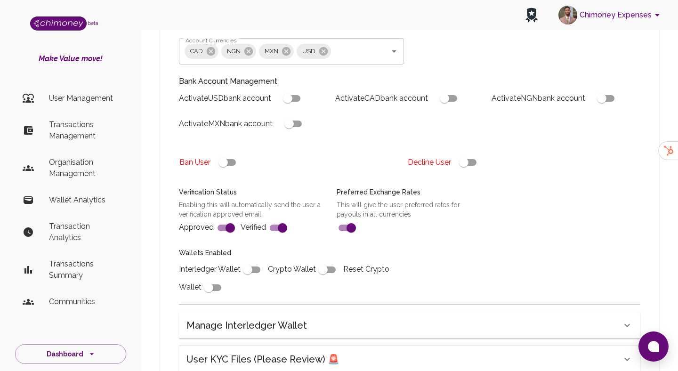
click at [471, 168] on input "checkbox" at bounding box center [464, 162] width 54 height 18
checkbox input "false"
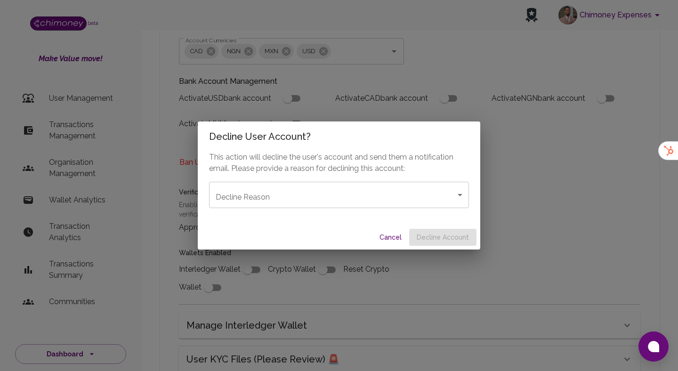
click at [334, 188] on body "Chimoney Expenses beta Make Value move! User Management Transactions Management…" at bounding box center [339, 154] width 678 height 715
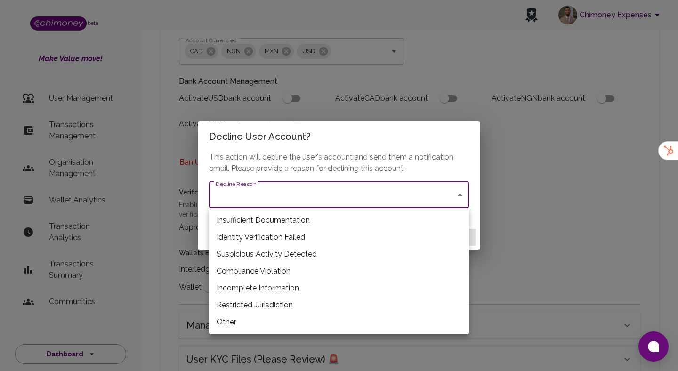
click at [291, 298] on li "Restricted Jurisdiction" at bounding box center [339, 305] width 260 height 17
type input "restricted_jurisdiction"
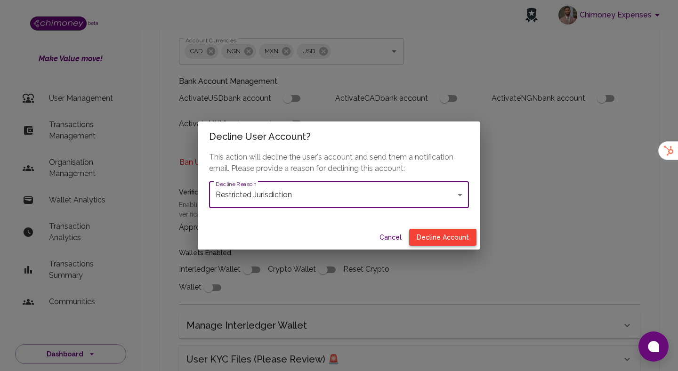
click at [456, 241] on button "Decline Account" at bounding box center [442, 237] width 67 height 17
type input "declined"
checkbox input "true"
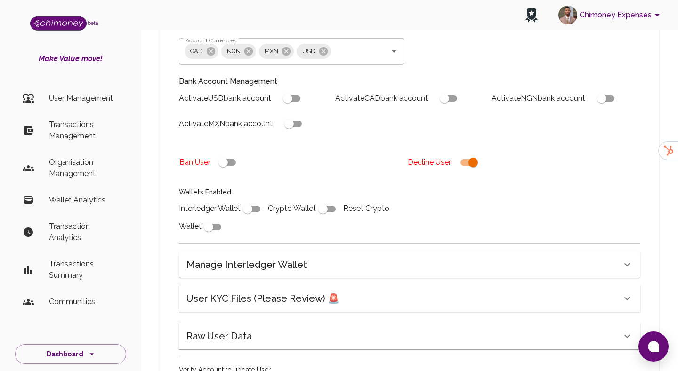
scroll to position [283, 0]
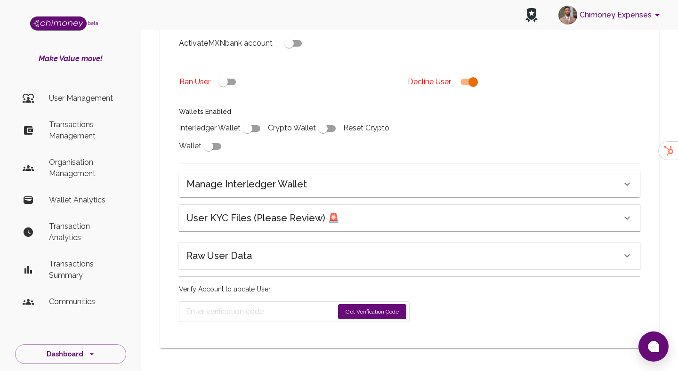
click at [362, 314] on button "Get Verification Code" at bounding box center [372, 311] width 68 height 15
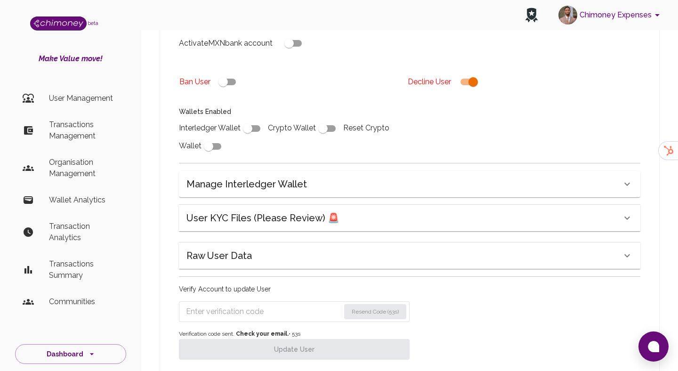
scroll to position [313, 0]
